Goal: Information Seeking & Learning: Learn about a topic

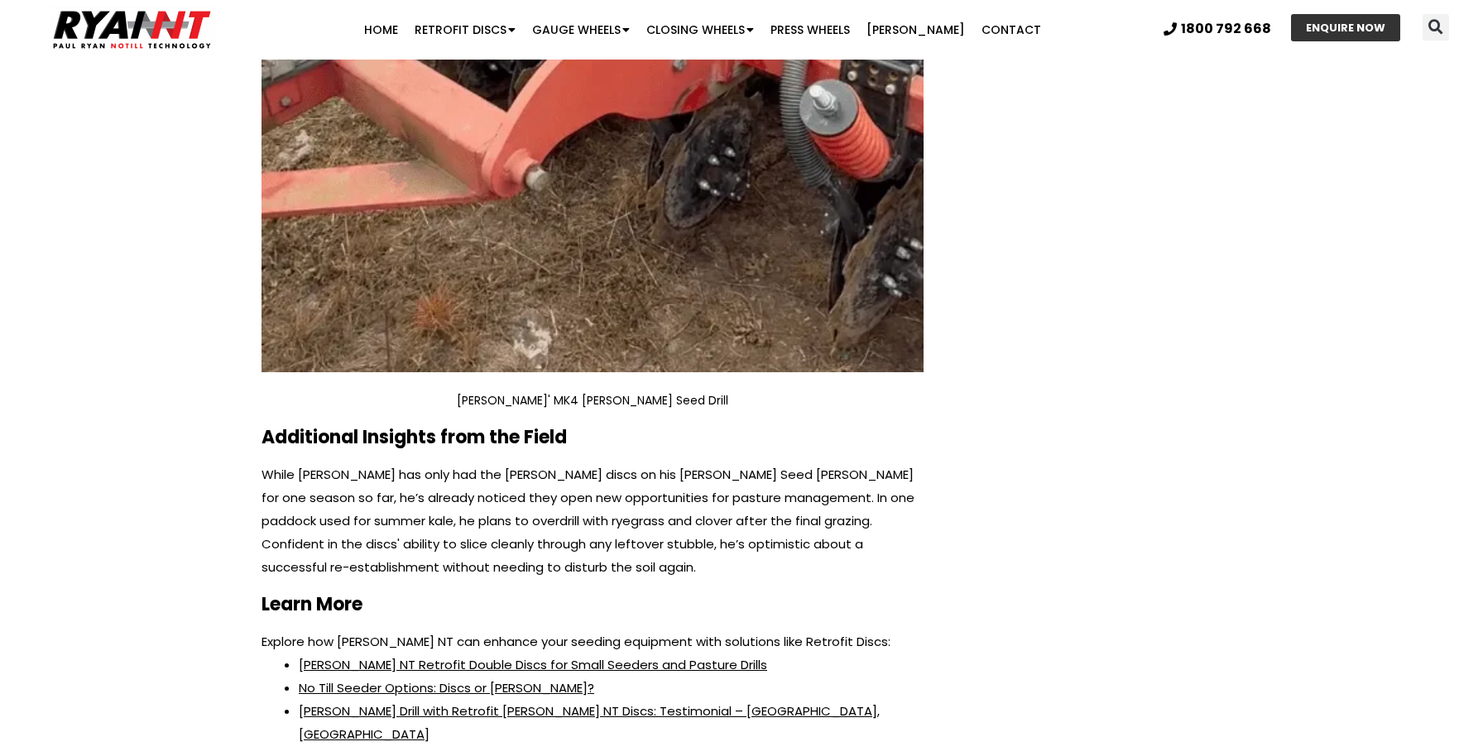
scroll to position [6330, 0]
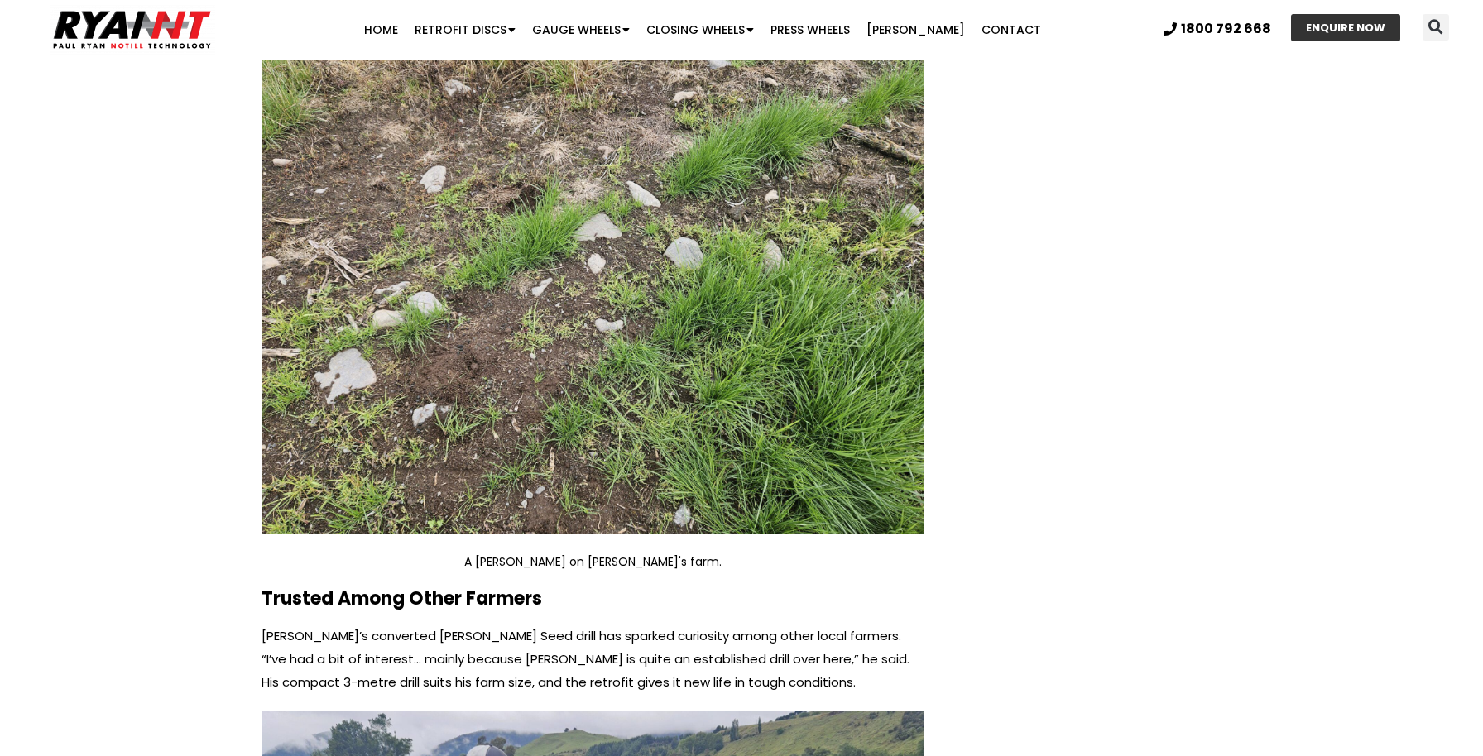
scroll to position [4366, 0]
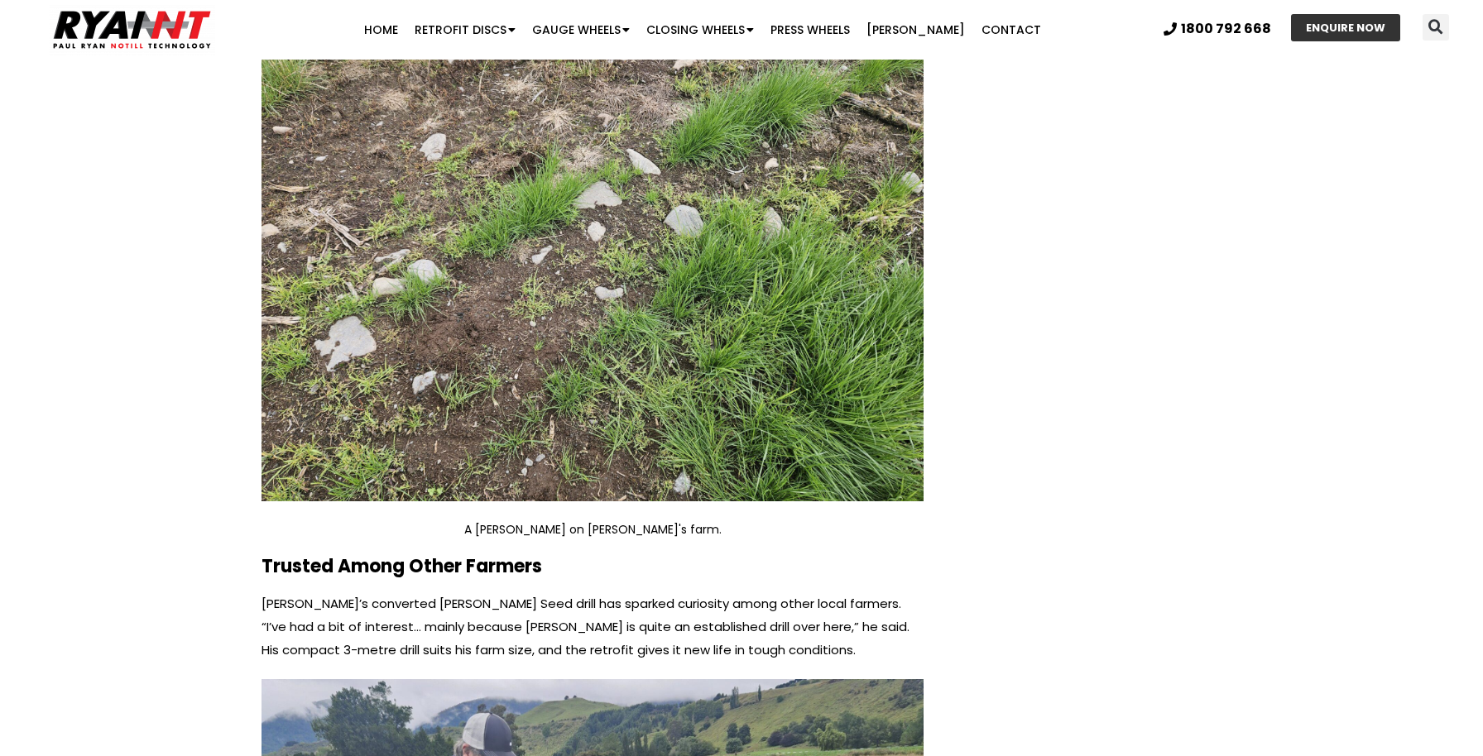
click at [780, 248] on img at bounding box center [592, 253] width 662 height 497
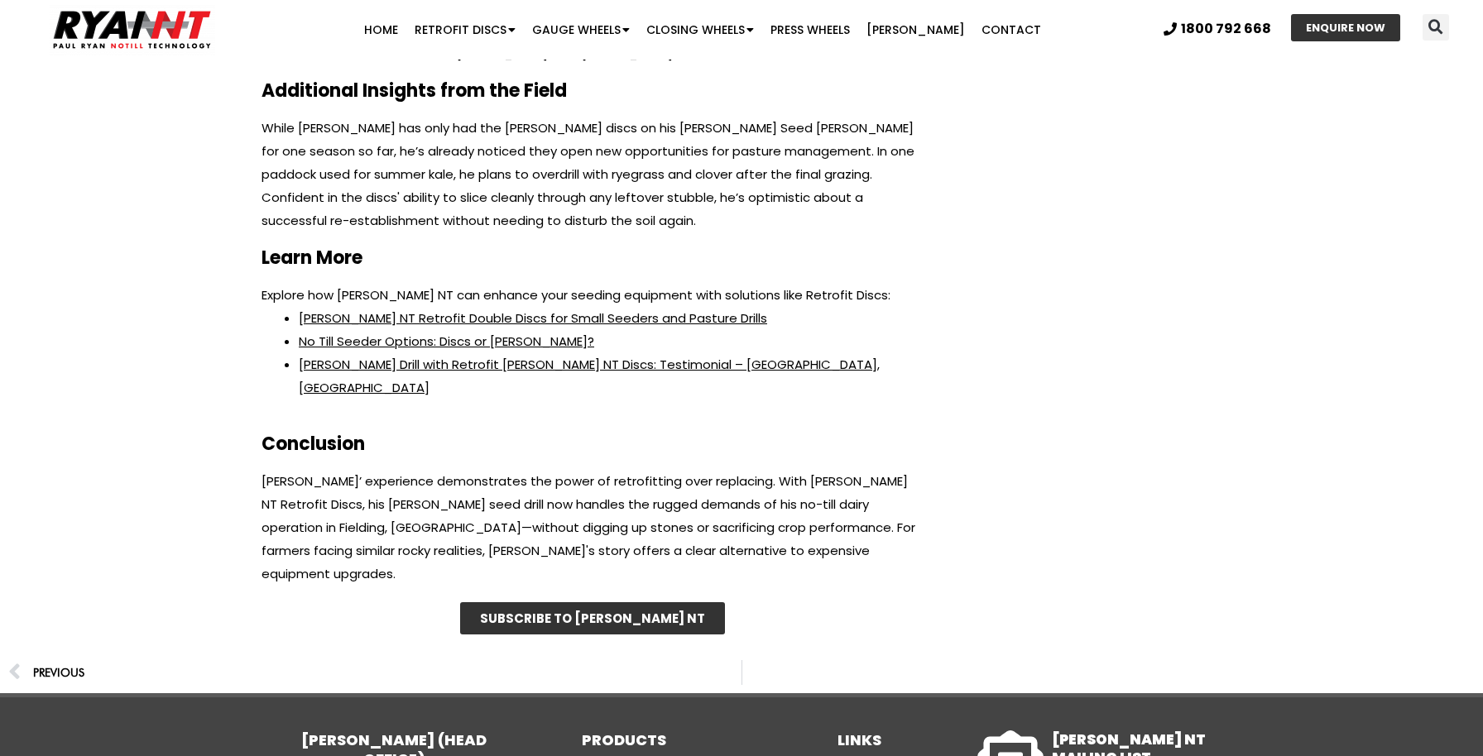
scroll to position [6992, 0]
